Goal: Task Accomplishment & Management: Complete application form

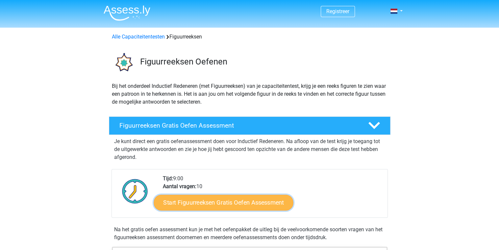
click at [257, 201] on link "Start Figuurreeksen Gratis Oefen Assessment" at bounding box center [223, 202] width 139 height 16
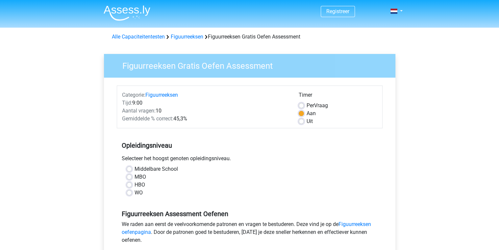
click at [134, 192] on label "WO" at bounding box center [138, 193] width 8 height 8
click at [131, 192] on input "WO" at bounding box center [129, 192] width 5 height 7
radio input "true"
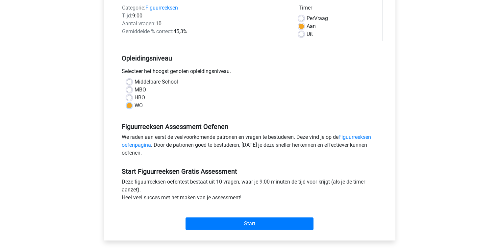
scroll to position [99, 0]
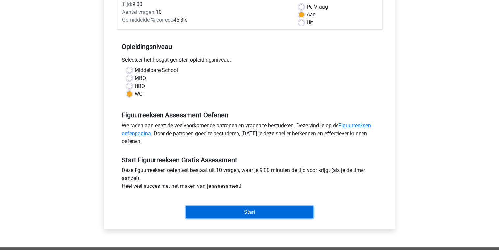
click at [266, 214] on input "Start" at bounding box center [249, 212] width 128 height 12
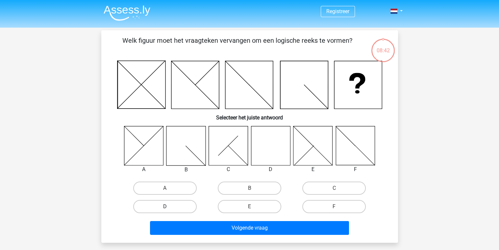
click at [179, 204] on label "D" at bounding box center [164, 206] width 63 height 13
click at [169, 206] on input "D" at bounding box center [167, 208] width 4 height 4
radio input "true"
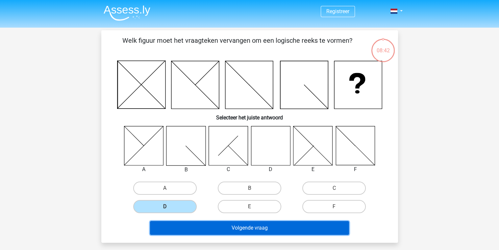
click at [236, 225] on button "Volgende vraag" at bounding box center [249, 228] width 199 height 14
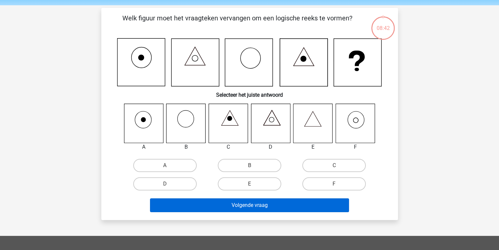
scroll to position [30, 0]
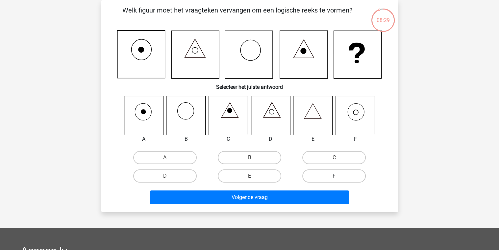
click at [326, 180] on label "F" at bounding box center [333, 175] width 63 height 13
click at [334, 180] on input "F" at bounding box center [336, 178] width 4 height 4
radio input "true"
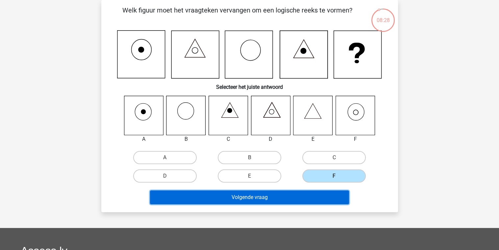
click at [313, 195] on button "Volgende vraag" at bounding box center [249, 197] width 199 height 14
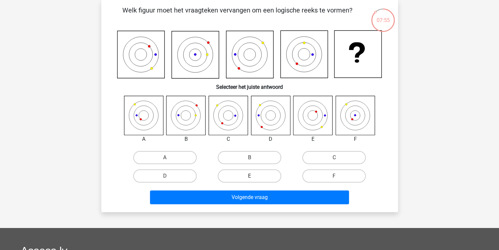
click at [246, 178] on label "E" at bounding box center [249, 175] width 63 height 13
click at [249, 178] on input "E" at bounding box center [251, 178] width 4 height 4
radio input "true"
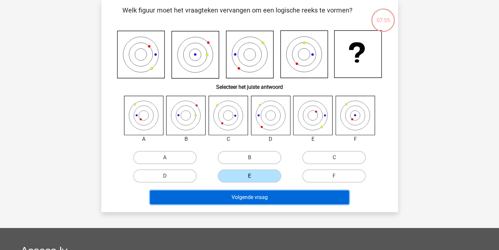
click at [252, 199] on button "Volgende vraag" at bounding box center [249, 197] width 199 height 14
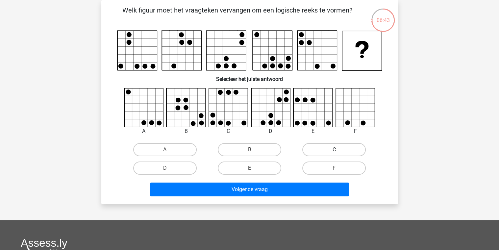
click at [331, 152] on label "C" at bounding box center [333, 149] width 63 height 13
click at [334, 152] on input "C" at bounding box center [336, 152] width 4 height 4
radio input "true"
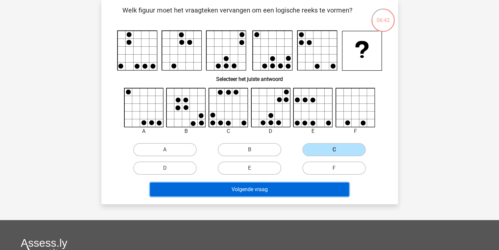
click at [284, 190] on button "Volgende vraag" at bounding box center [249, 189] width 199 height 14
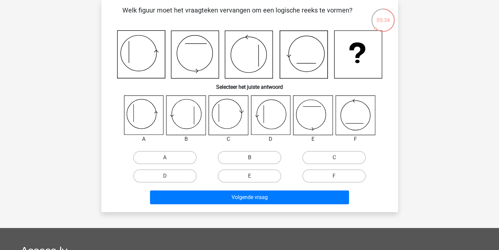
click at [243, 160] on label "B" at bounding box center [249, 157] width 63 height 13
click at [249, 160] on input "B" at bounding box center [251, 159] width 4 height 4
radio input "true"
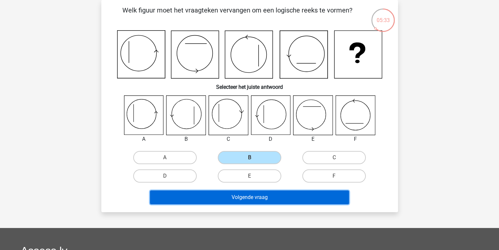
click at [260, 196] on button "Volgende vraag" at bounding box center [249, 197] width 199 height 14
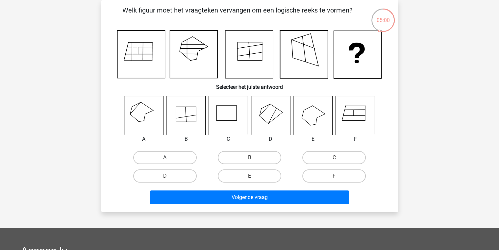
click at [163, 157] on label "A" at bounding box center [164, 157] width 63 height 13
click at [165, 157] on input "A" at bounding box center [167, 159] width 4 height 4
radio input "true"
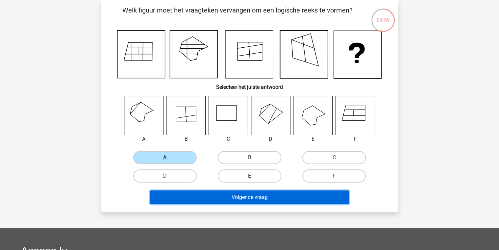
click at [244, 196] on button "Volgende vraag" at bounding box center [249, 197] width 199 height 14
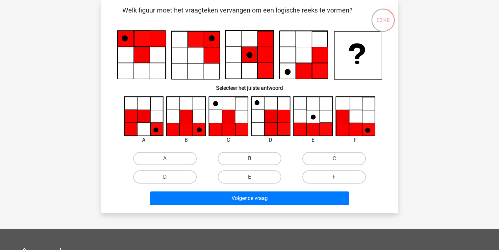
click at [232, 159] on label "B" at bounding box center [249, 158] width 63 height 13
click at [249, 159] on input "B" at bounding box center [251, 160] width 4 height 4
radio input "true"
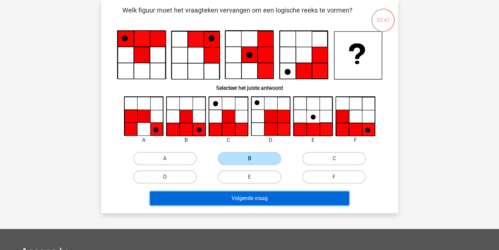
click at [267, 197] on button "Volgende vraag" at bounding box center [249, 198] width 199 height 14
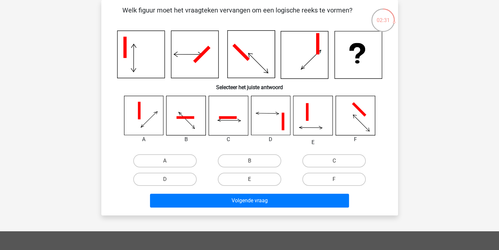
click at [335, 179] on input "F" at bounding box center [336, 181] width 4 height 4
radio input "true"
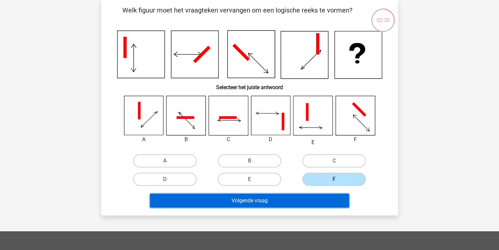
click at [311, 199] on button "Volgende vraag" at bounding box center [249, 201] width 199 height 14
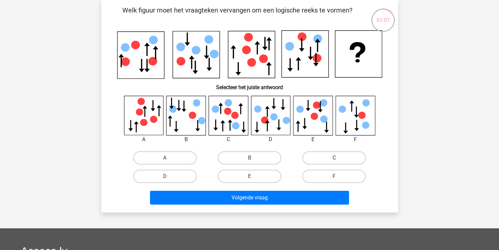
click at [337, 157] on label "C" at bounding box center [333, 157] width 63 height 13
click at [337, 158] on input "C" at bounding box center [336, 160] width 4 height 4
radio input "true"
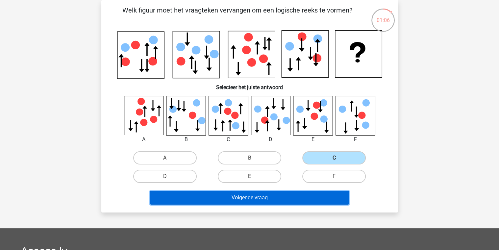
click at [299, 196] on button "Volgende vraag" at bounding box center [249, 198] width 199 height 14
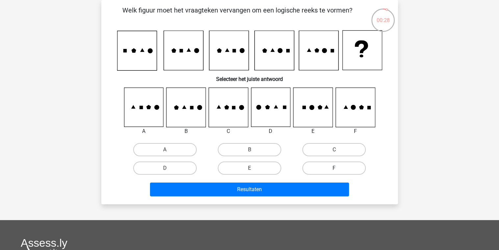
click at [333, 169] on label "F" at bounding box center [333, 167] width 63 height 13
click at [334, 169] on input "F" at bounding box center [336, 170] width 4 height 4
radio input "true"
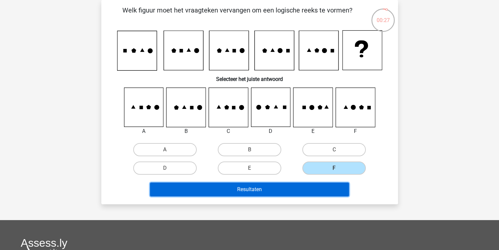
click at [304, 190] on button "Resultaten" at bounding box center [249, 189] width 199 height 14
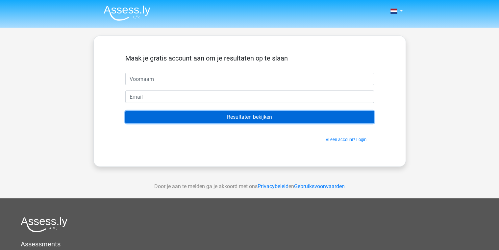
click at [260, 118] on input "Resultaten bekijken" at bounding box center [249, 117] width 249 height 12
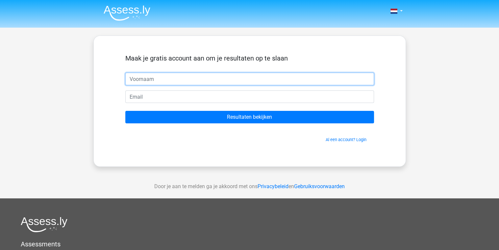
click at [161, 82] on input "text" at bounding box center [249, 79] width 249 height 12
